Goal: Entertainment & Leisure: Consume media (video, audio)

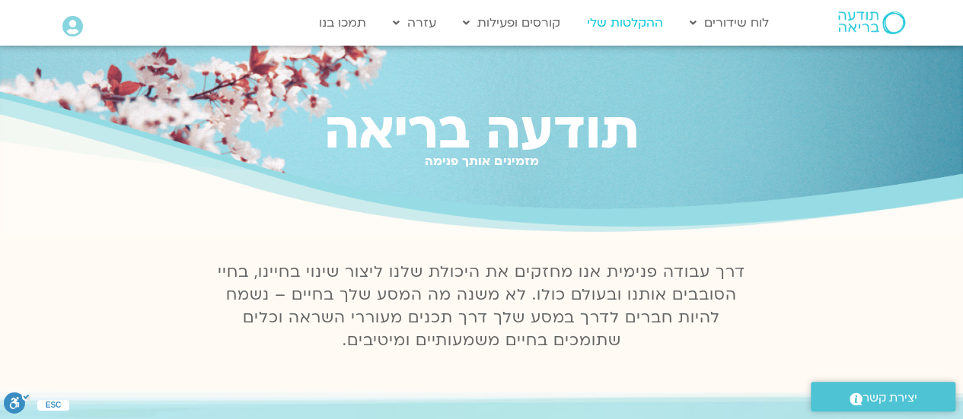
click at [635, 21] on link "ההקלטות שלי" at bounding box center [624, 22] width 91 height 29
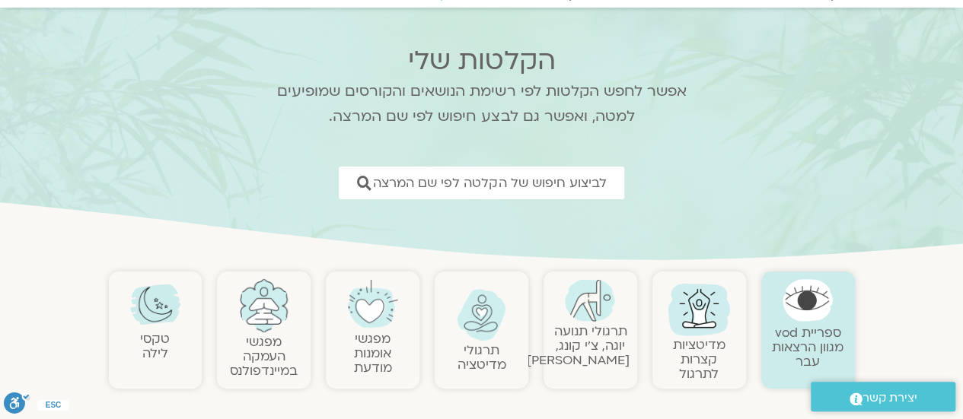
scroll to position [152, 0]
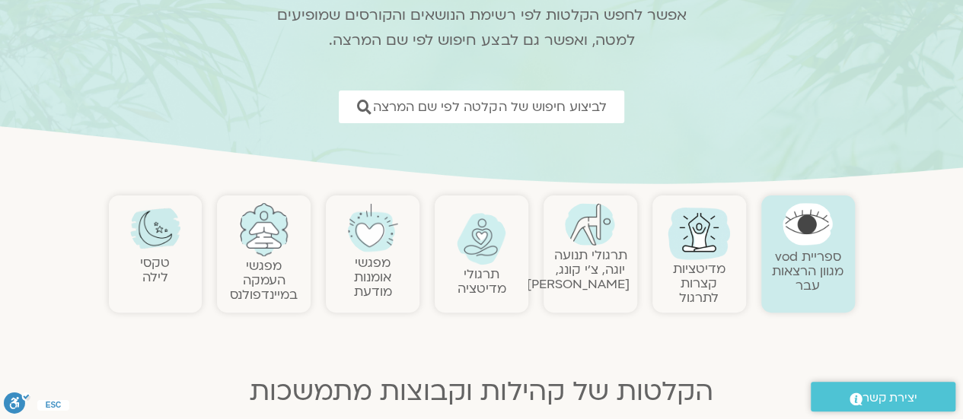
click at [585, 272] on link "תרגולי תנועה יוגה, צ׳י קונג, פלדנקרייז" at bounding box center [578, 270] width 103 height 46
click at [585, 269] on link "תרגולי תנועה יוגה, צ׳י קונג, פלדנקרייז" at bounding box center [578, 270] width 103 height 46
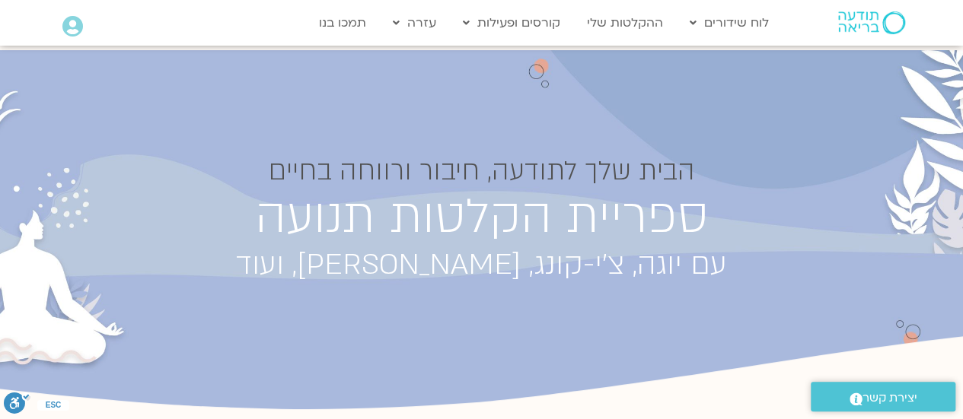
scroll to position [152, 0]
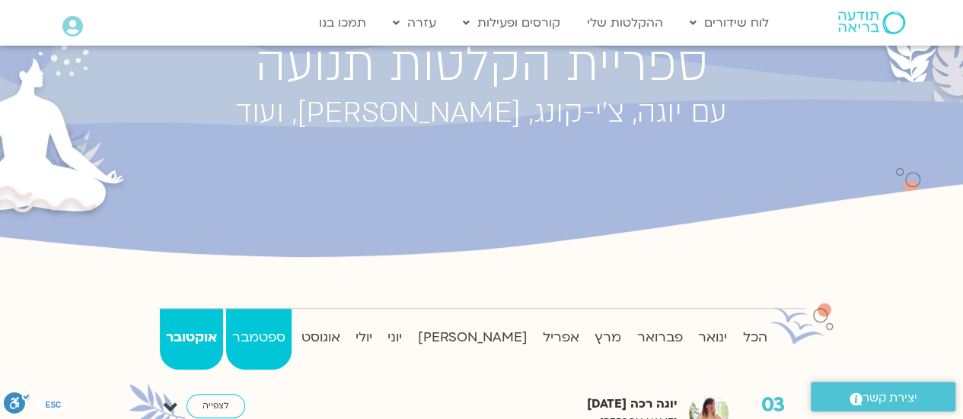
click at [289, 331] on strong "ספטמבר" at bounding box center [258, 338] width 65 height 23
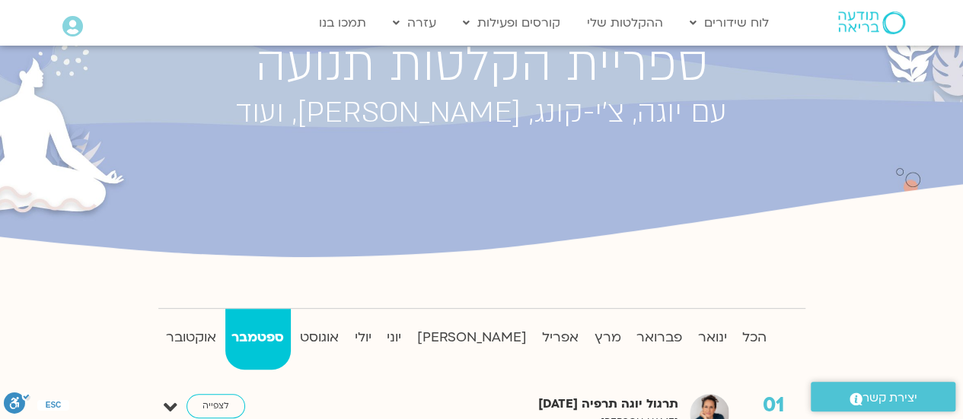
scroll to position [381, 0]
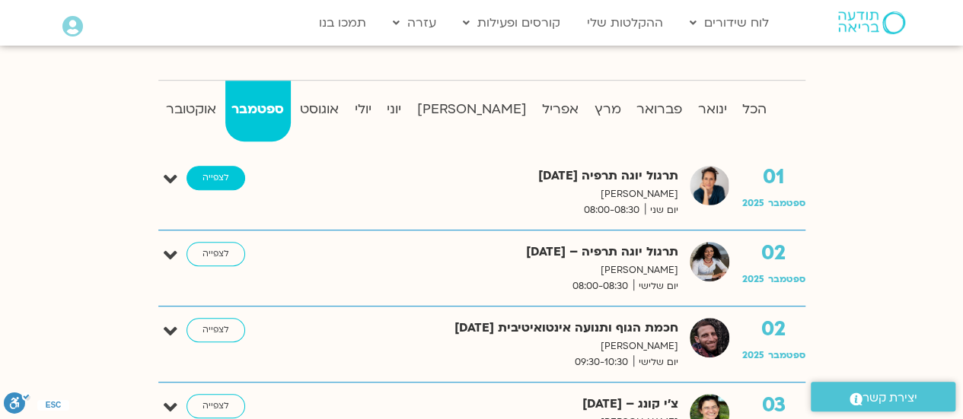
click at [227, 177] on link "לצפייה" at bounding box center [216, 178] width 59 height 24
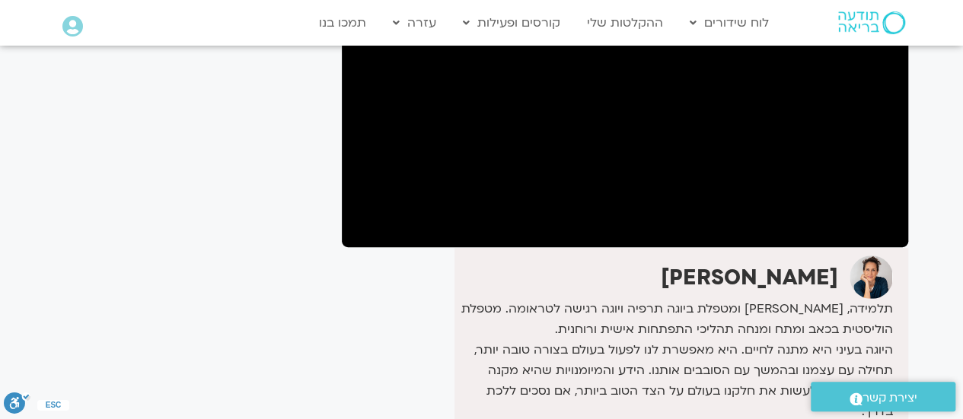
scroll to position [152, 0]
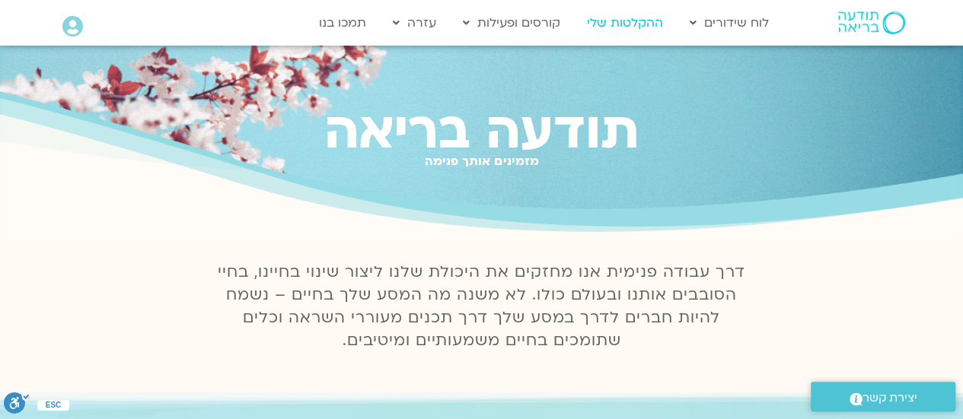
drag, startPoint x: 0, startPoint y: 0, endPoint x: 625, endPoint y: 18, distance: 625.3
click at [625, 18] on link "ההקלטות שלי" at bounding box center [624, 22] width 91 height 29
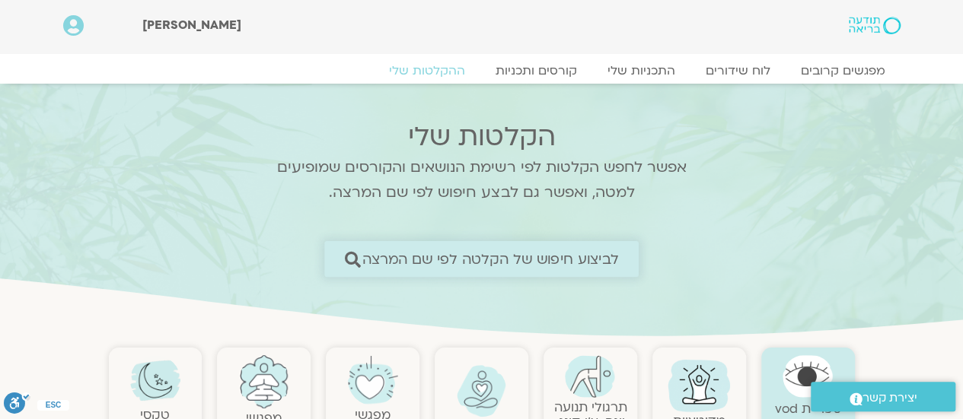
scroll to position [76, 0]
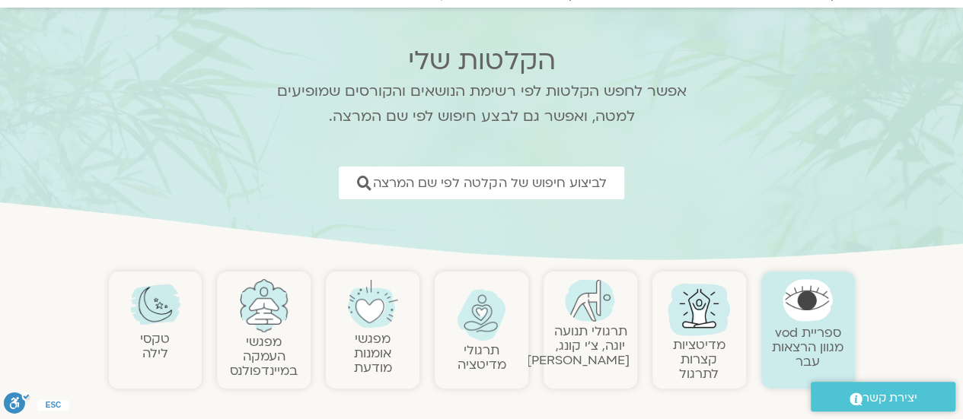
click at [575, 337] on link "תרגולי תנועה יוגה, צ׳י קונג, פלדנקרייז" at bounding box center [578, 346] width 103 height 46
click at [582, 330] on link "תרגולי תנועה יוגה, צ׳י קונג, פלדנקרייז" at bounding box center [578, 346] width 103 height 46
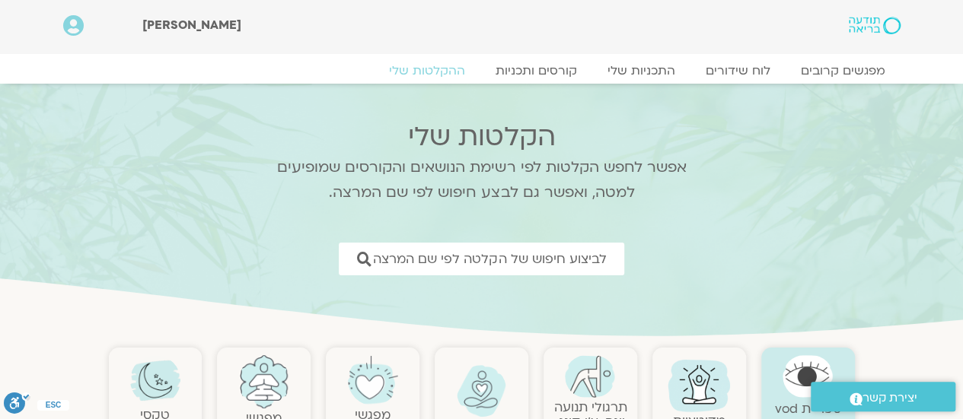
scroll to position [152, 0]
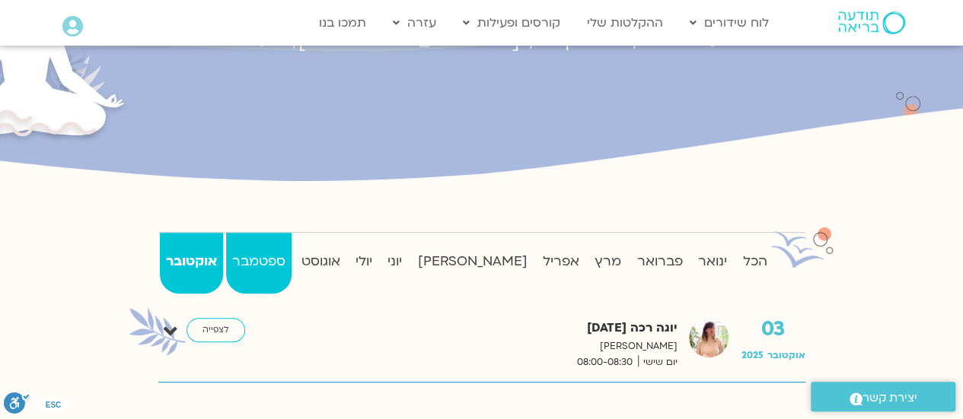
click at [286, 257] on strong "ספטמבר" at bounding box center [258, 261] width 65 height 23
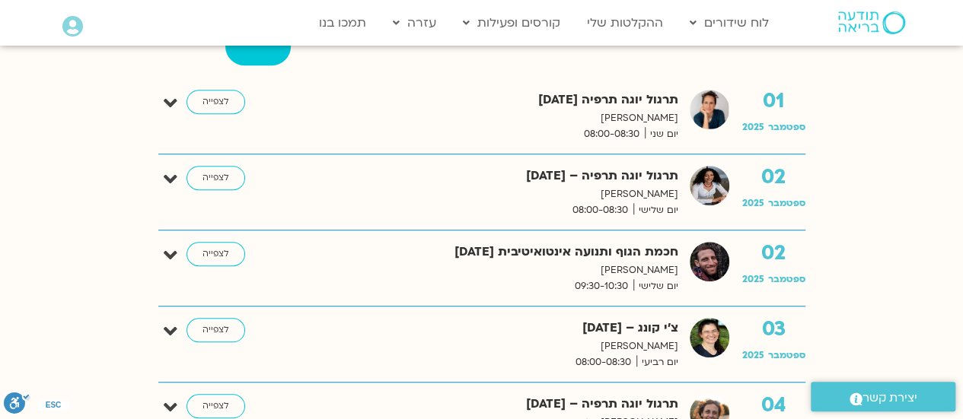
scroll to position [381, 0]
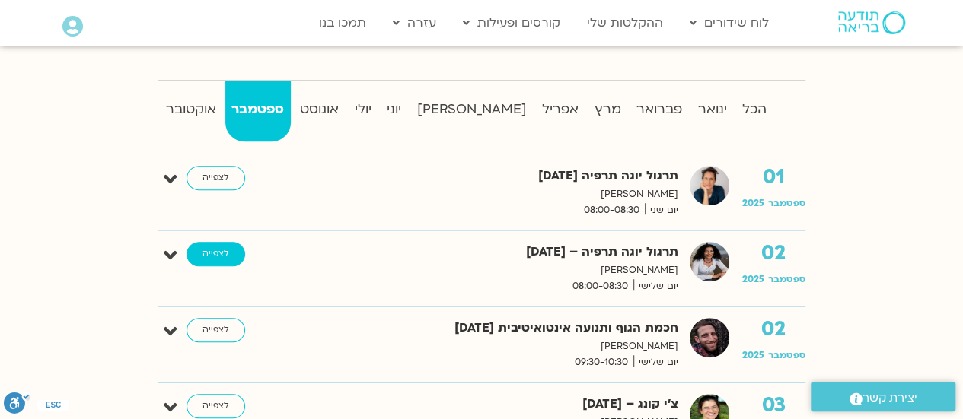
click at [209, 250] on link "לצפייה" at bounding box center [216, 254] width 59 height 24
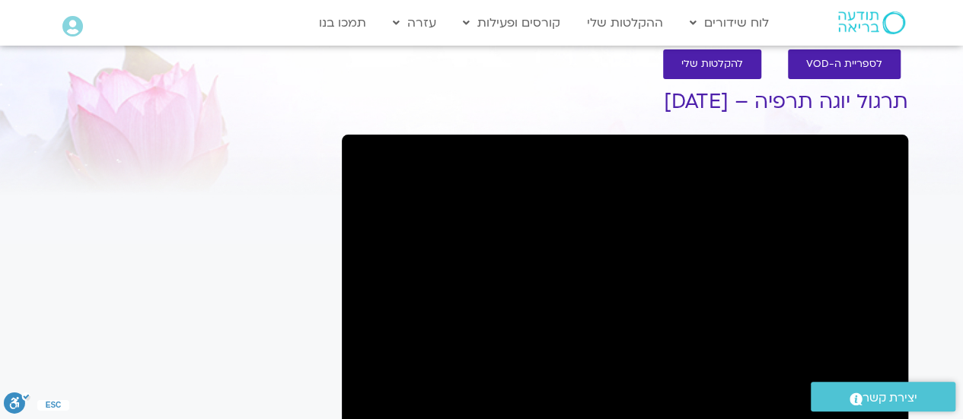
scroll to position [99, 0]
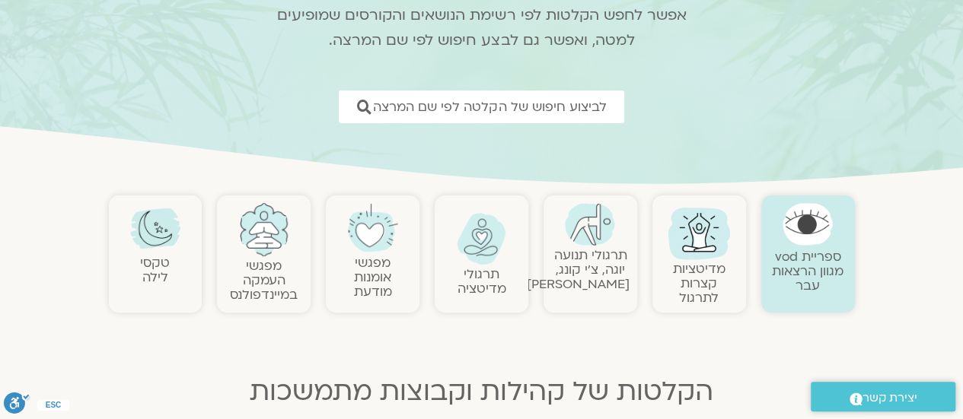
click at [588, 284] on link "תרגולי תנועה יוגה, צ׳י קונג, פלדנקרייז" at bounding box center [578, 270] width 103 height 46
click at [588, 265] on link "תרגולי תנועה יוגה, צ׳י קונג, פלדנקרייז" at bounding box center [578, 270] width 103 height 46
click at [580, 285] on link "תרגולי תנועה יוגה, צ׳י קונג, פלדנקרייז" at bounding box center [578, 270] width 103 height 46
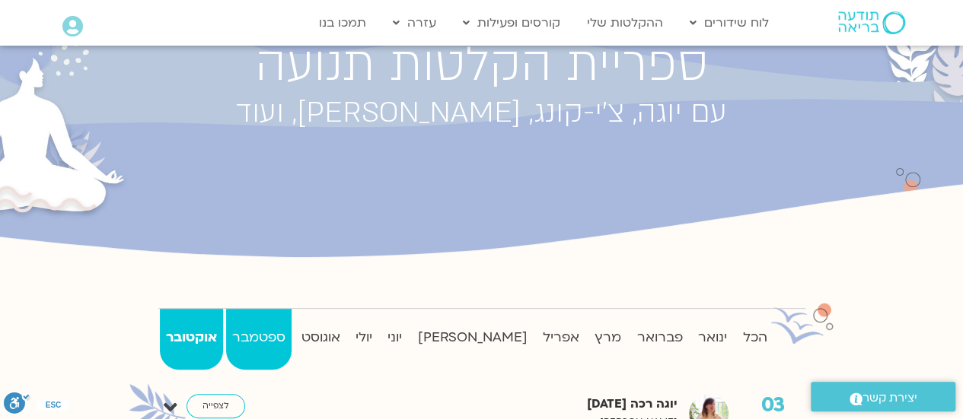
click at [276, 330] on strong "ספטמבר" at bounding box center [258, 338] width 65 height 23
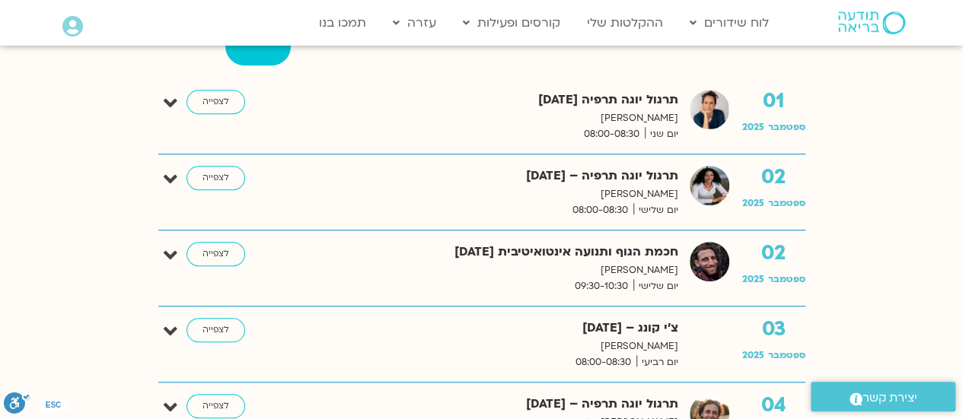
scroll to position [533, 0]
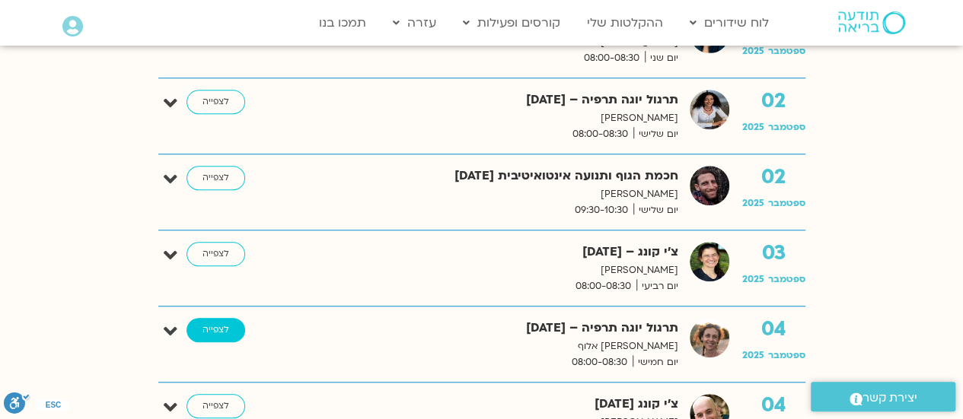
click at [208, 322] on link "לצפייה" at bounding box center [216, 330] width 59 height 24
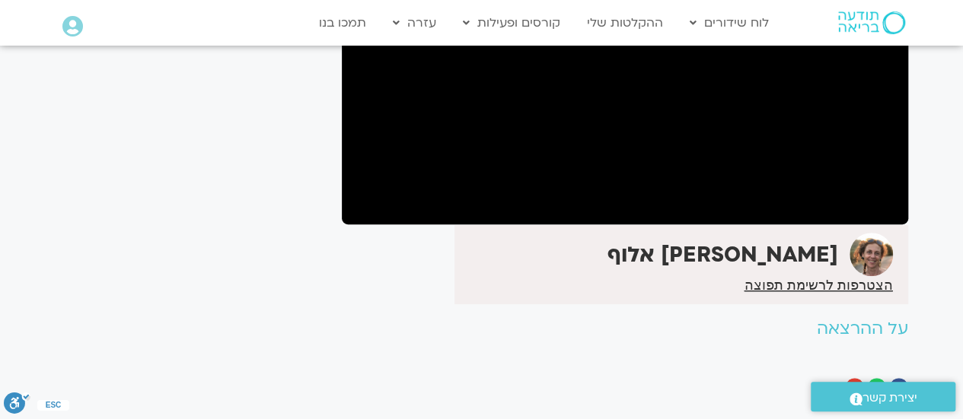
scroll to position [99, 0]
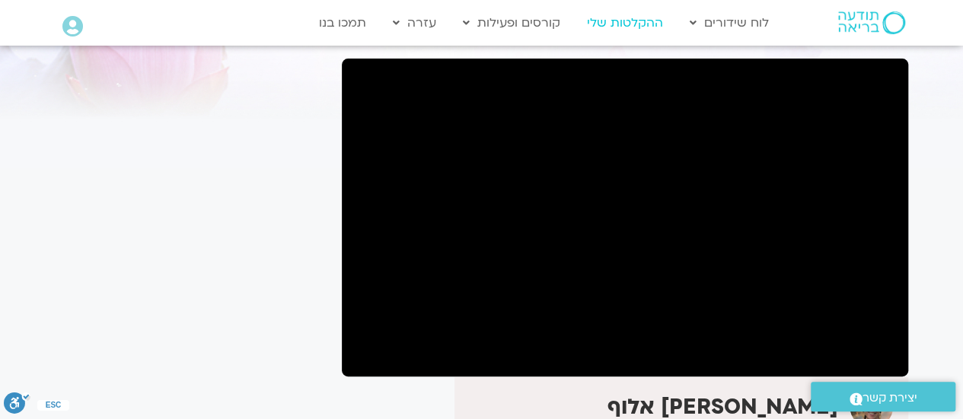
click at [644, 23] on link "ההקלטות שלי" at bounding box center [624, 22] width 91 height 29
click at [641, 17] on link "ההקלטות שלי" at bounding box center [624, 22] width 91 height 29
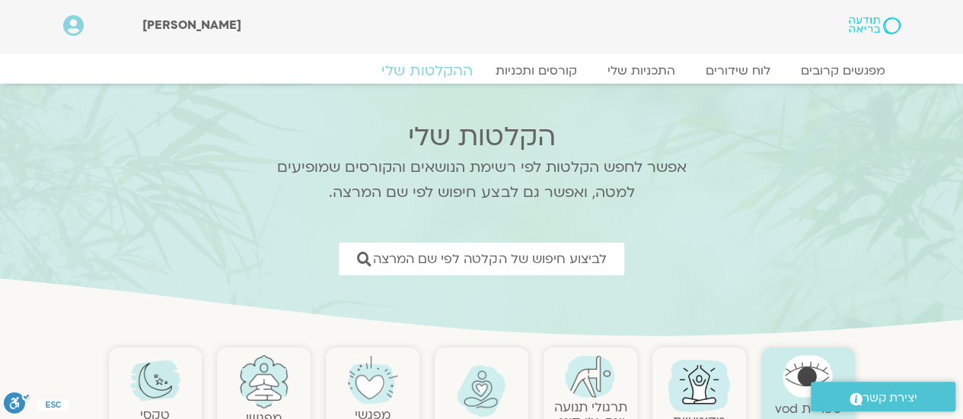
click at [432, 72] on link "ההקלטות שלי" at bounding box center [427, 71] width 128 height 18
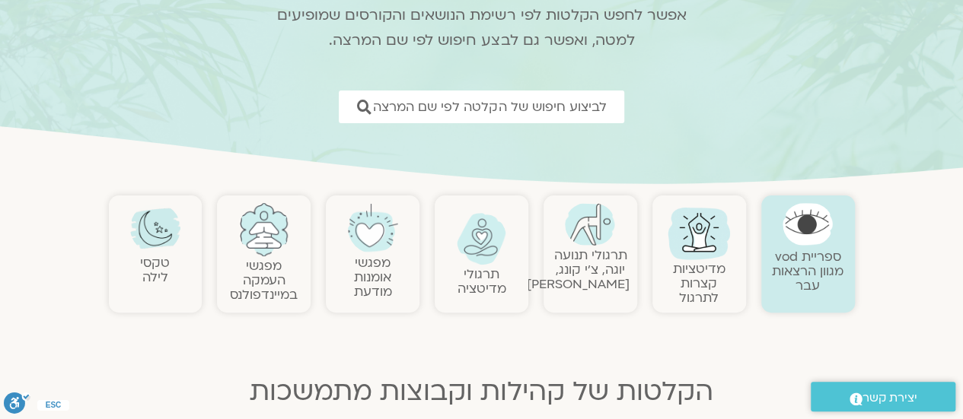
scroll to position [228, 0]
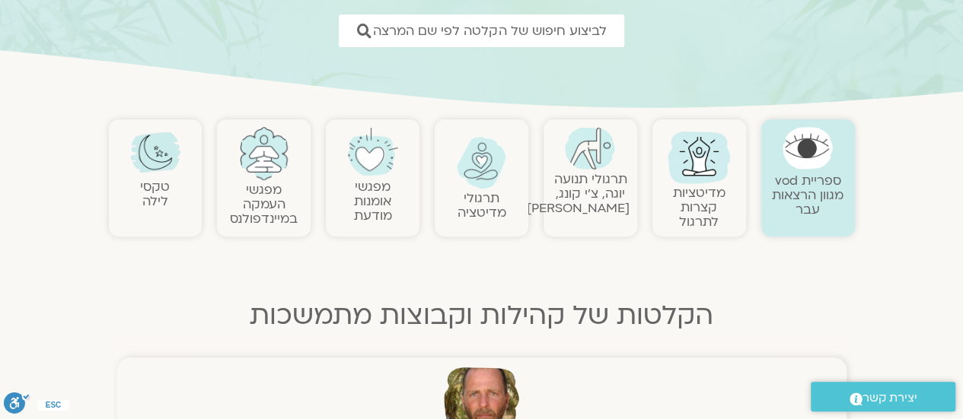
click at [585, 167] on img at bounding box center [590, 148] width 50 height 43
click at [570, 196] on link "תרגולי תנועה יוגה, צ׳י קונג, פלדנקרייז" at bounding box center [578, 194] width 103 height 46
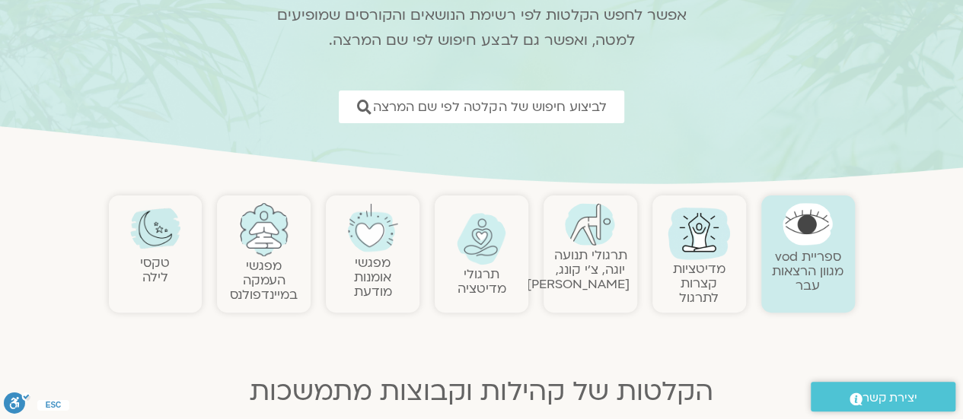
scroll to position [76, 0]
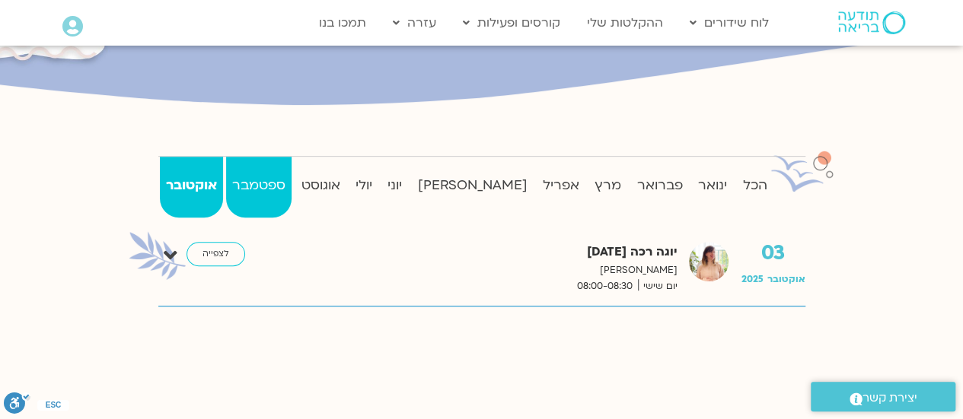
click at [271, 185] on strong "ספטמבר" at bounding box center [258, 185] width 65 height 23
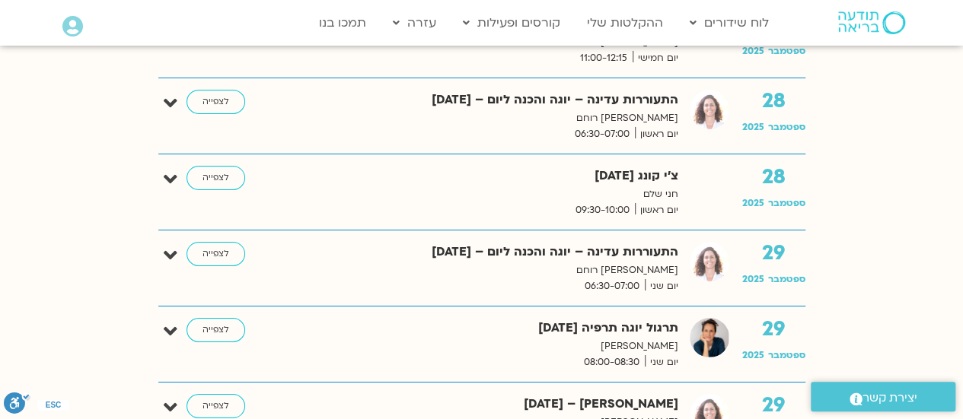
scroll to position [2817, 0]
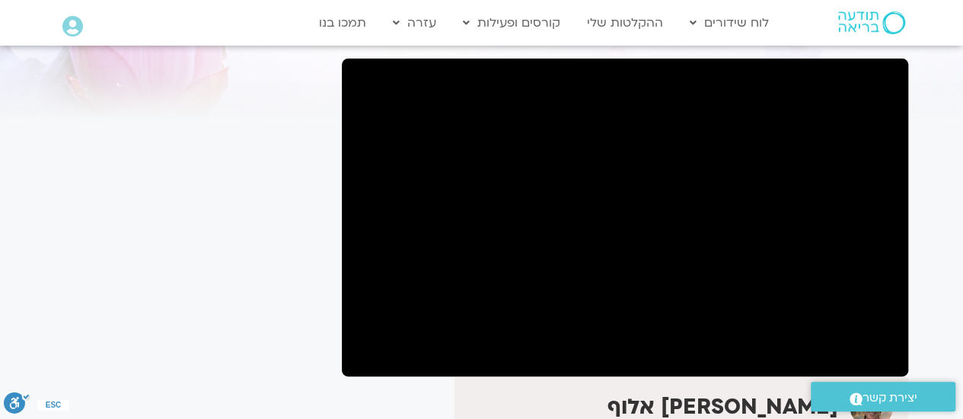
scroll to position [88, 0]
